Goal: Transaction & Acquisition: Purchase product/service

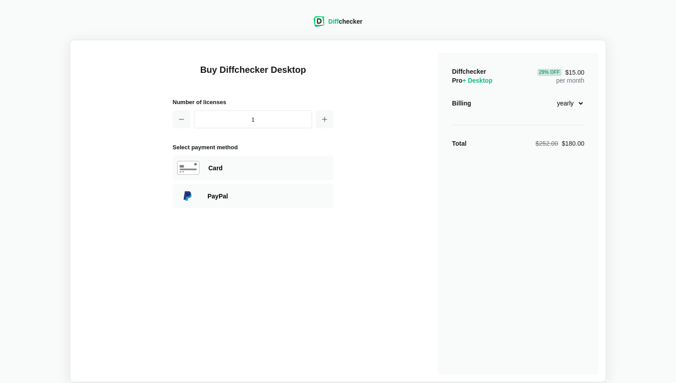
click at [580, 102] on select "monthly yearly" at bounding box center [565, 103] width 38 height 15
select select "desktop-monthly-21"
click at [546, 96] on select "monthly yearly" at bounding box center [565, 103] width 38 height 15
click at [233, 164] on div "Card" at bounding box center [268, 168] width 121 height 9
select select "[GEOGRAPHIC_DATA]"
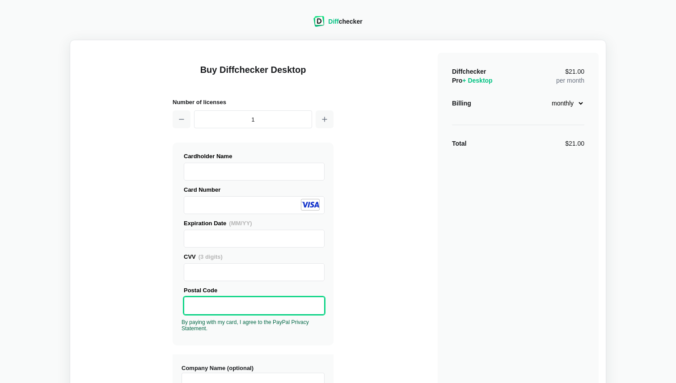
click at [385, 314] on div "Buy Diffchecker Desktop Number of licenses 1 Visa MasterCard Union Pay American…" at bounding box center [337, 341] width 521 height 588
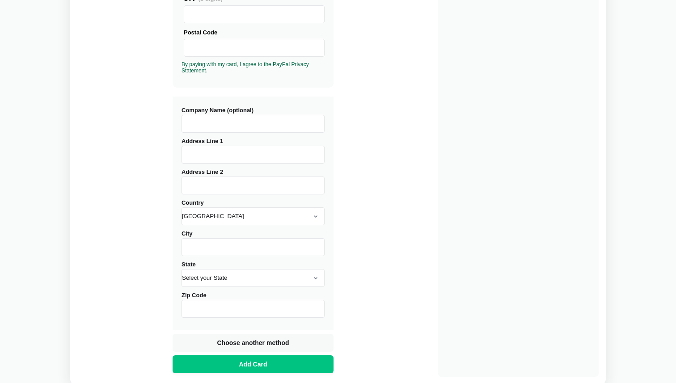
scroll to position [268, 0]
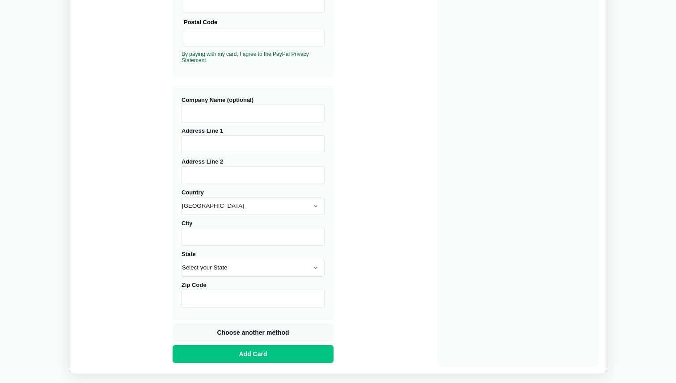
click at [210, 112] on input "Company Name (optional)" at bounding box center [253, 114] width 143 height 18
click at [246, 353] on span "Add Card" at bounding box center [253, 354] width 32 height 9
click at [202, 117] on input "Company Name (optional)" at bounding box center [253, 114] width 143 height 18
type input "Critical River"
click at [197, 145] on input "Address Line 1" at bounding box center [253, 144] width 143 height 18
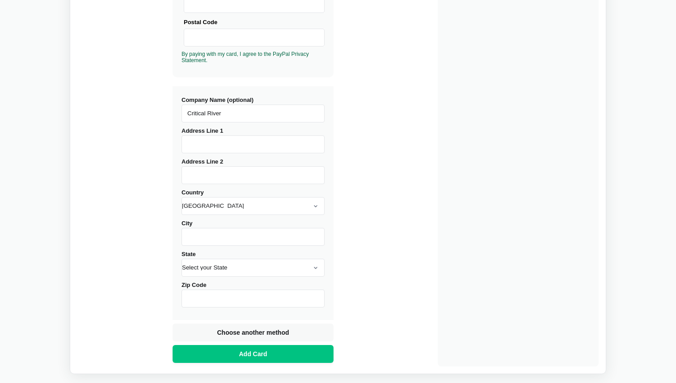
type input "1-7-406/11, [GEOGRAPHIC_DATA]"
type input "[STREET_ADDRESS]"
select select "[GEOGRAPHIC_DATA]"
type input "Warangal"
type input "506002"
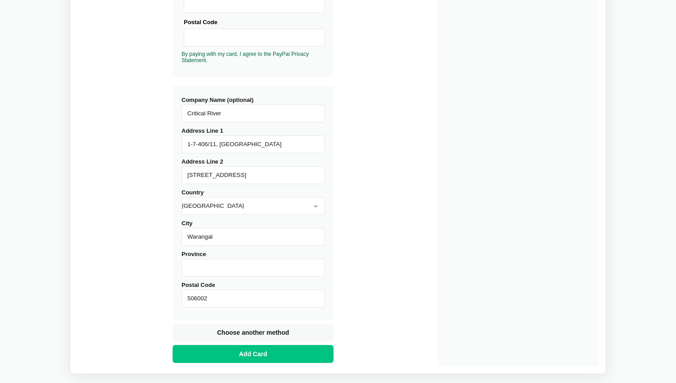
type input "Telangana"
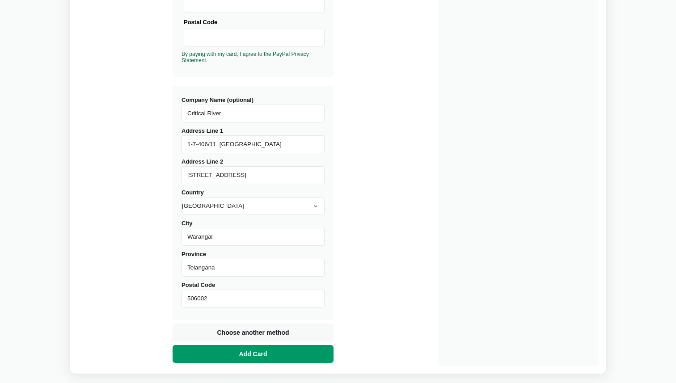
click at [245, 355] on span "Add Card" at bounding box center [253, 354] width 32 height 9
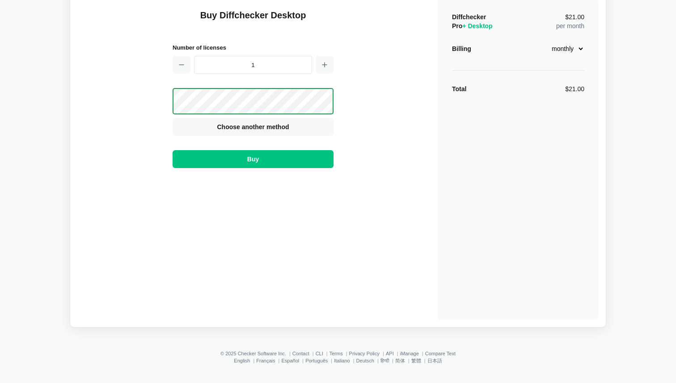
scroll to position [55, 0]
click at [279, 160] on button "Buy" at bounding box center [253, 159] width 161 height 18
drag, startPoint x: 289, startPoint y: 191, endPoint x: 181, endPoint y: 186, distance: 108.8
click at [181, 186] on div "Violation. 481 : DECLINED * =." at bounding box center [253, 193] width 161 height 23
copy div "Violation. 481 : DECLINED * =."
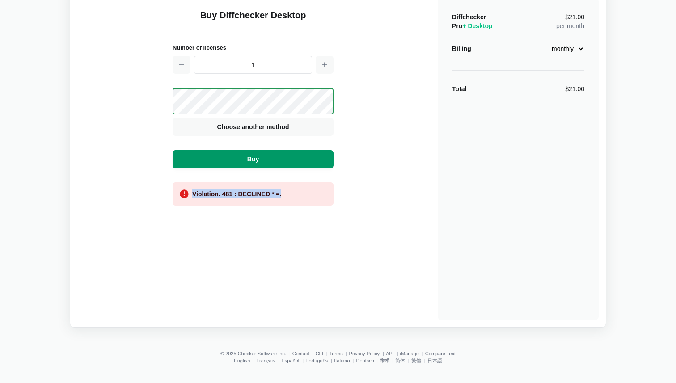
click at [254, 157] on span "Buy" at bounding box center [252, 159] width 15 height 9
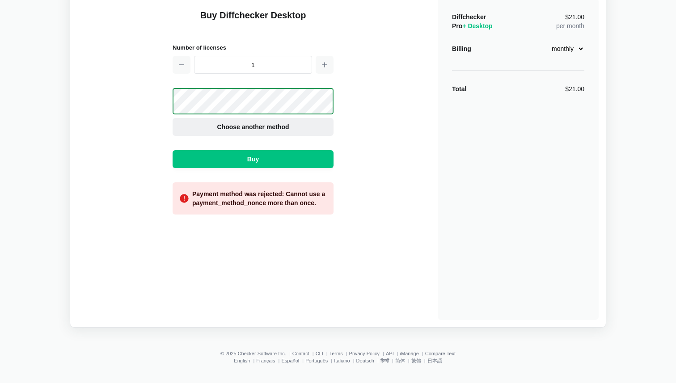
click at [221, 130] on span "Choose another method" at bounding box center [253, 127] width 76 height 9
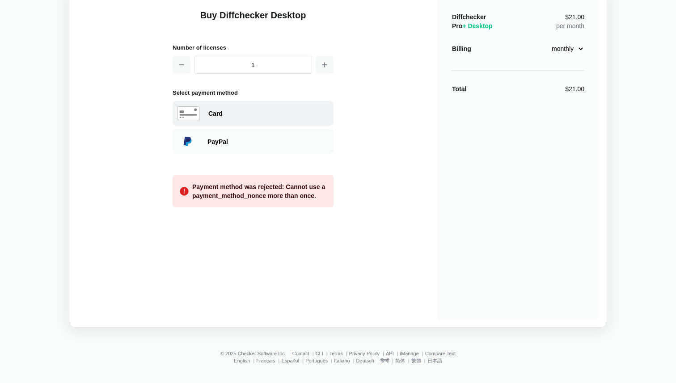
click at [221, 111] on div "Card" at bounding box center [268, 113] width 121 height 9
select select "[GEOGRAPHIC_DATA]"
